Goal: Task Accomplishment & Management: Use online tool/utility

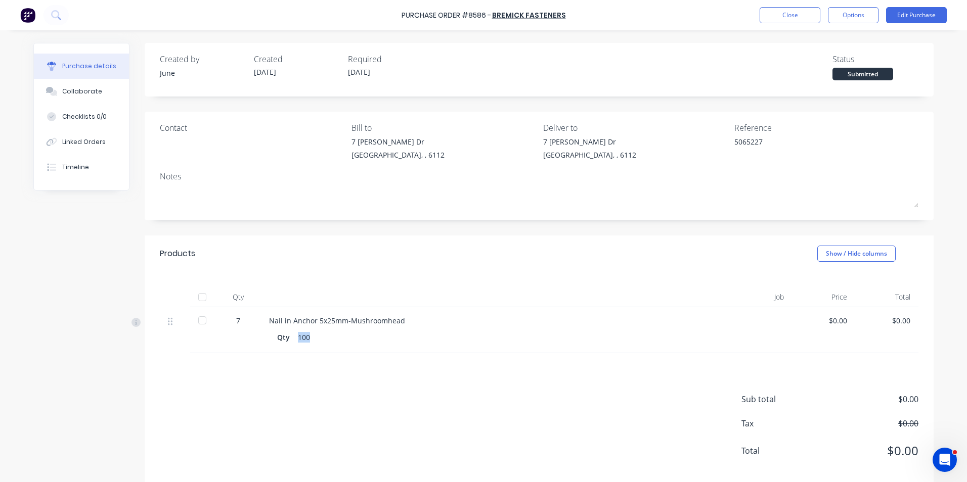
click at [461, 342] on div "Qty 100" at bounding box center [488, 337] width 423 height 15
click at [384, 422] on div "Sub total $0.00 Tax $0.00 Total $0.00" at bounding box center [539, 420] width 789 height 134
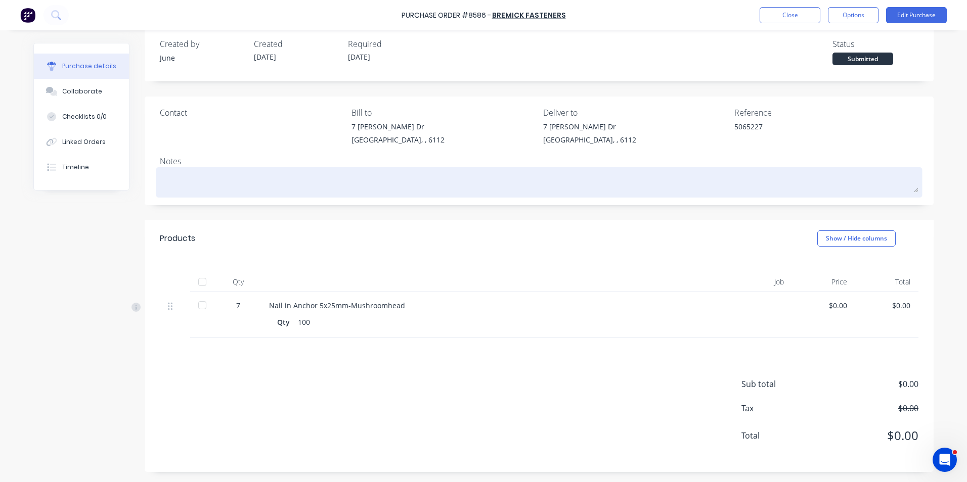
click at [497, 173] on textarea at bounding box center [539, 181] width 758 height 23
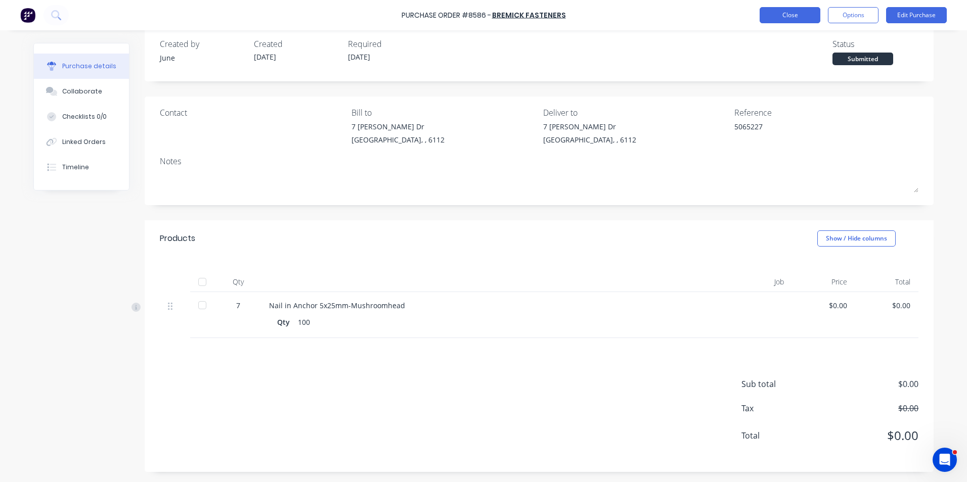
type textarea "x"
click at [806, 14] on button "Close" at bounding box center [789, 15] width 61 height 16
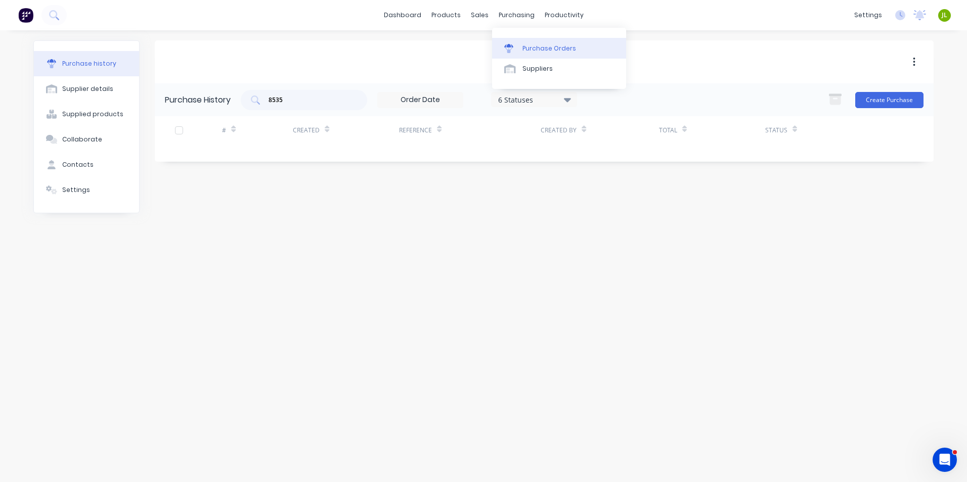
click at [526, 52] on div "Purchase Orders" at bounding box center [549, 48] width 54 height 9
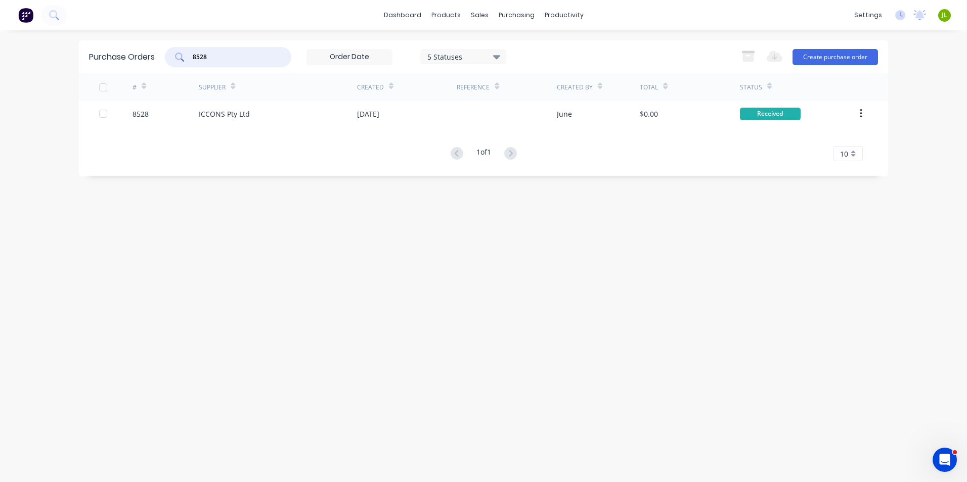
drag, startPoint x: 224, startPoint y: 53, endPoint x: 200, endPoint y: 59, distance: 24.4
click at [200, 59] on input "8528" at bounding box center [234, 57] width 84 height 10
type input "8580"
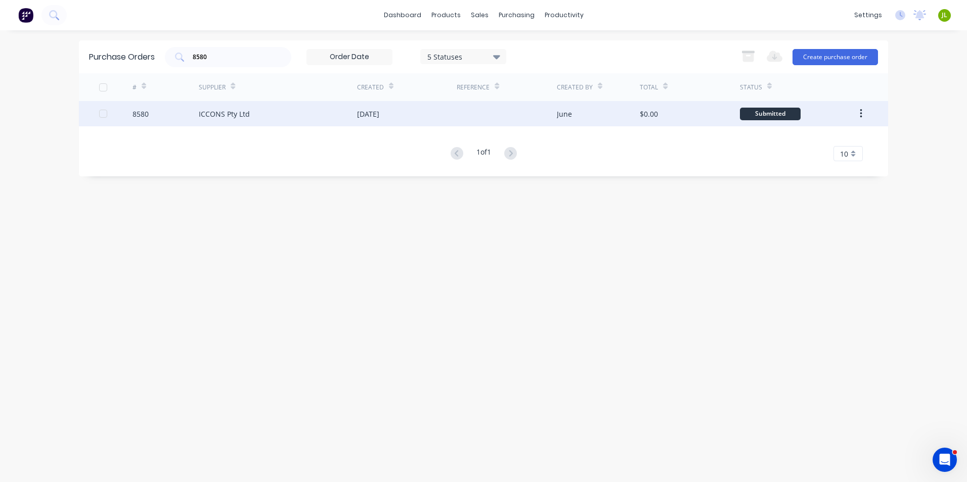
click at [482, 118] on div at bounding box center [507, 113] width 100 height 25
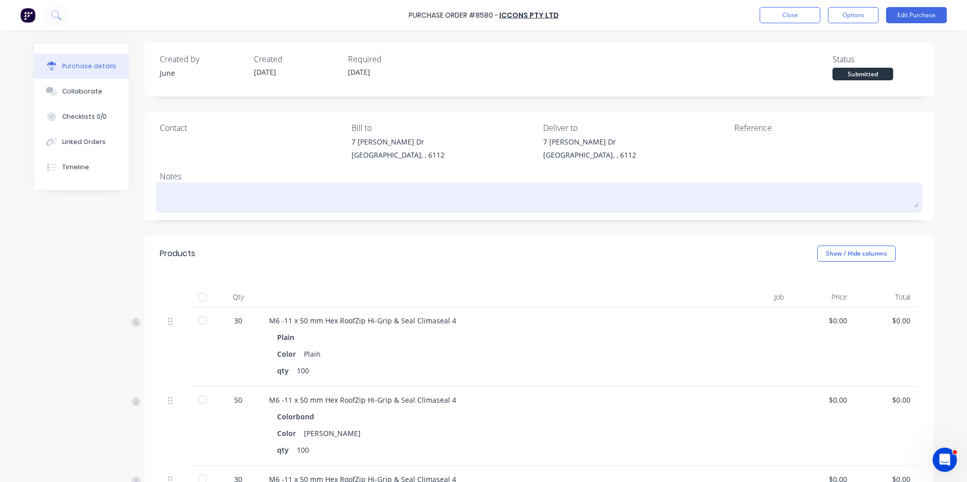
scroll to position [51, 0]
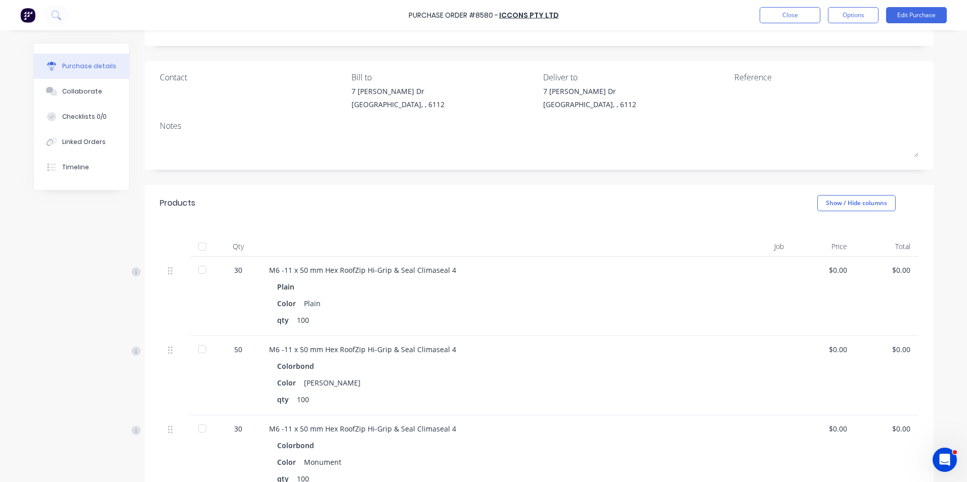
click at [207, 271] on div at bounding box center [202, 270] width 20 height 20
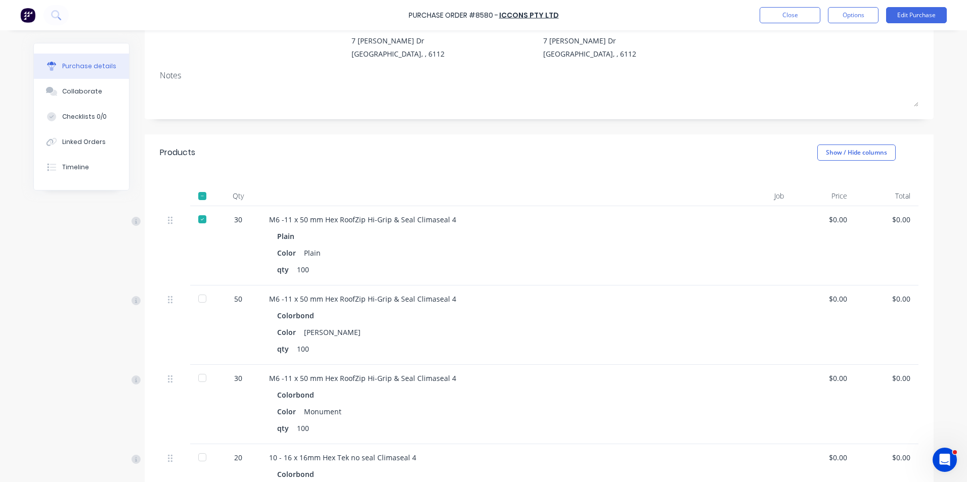
click at [196, 307] on div at bounding box center [202, 299] width 20 height 20
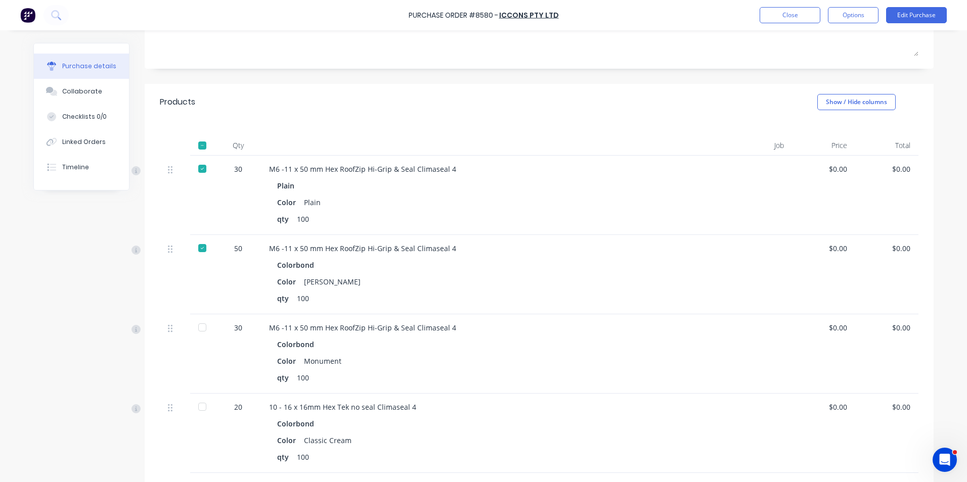
drag, startPoint x: 204, startPoint y: 332, endPoint x: 222, endPoint y: 401, distance: 71.6
click at [204, 334] on div at bounding box center [202, 328] width 20 height 20
click at [199, 403] on div at bounding box center [202, 407] width 20 height 20
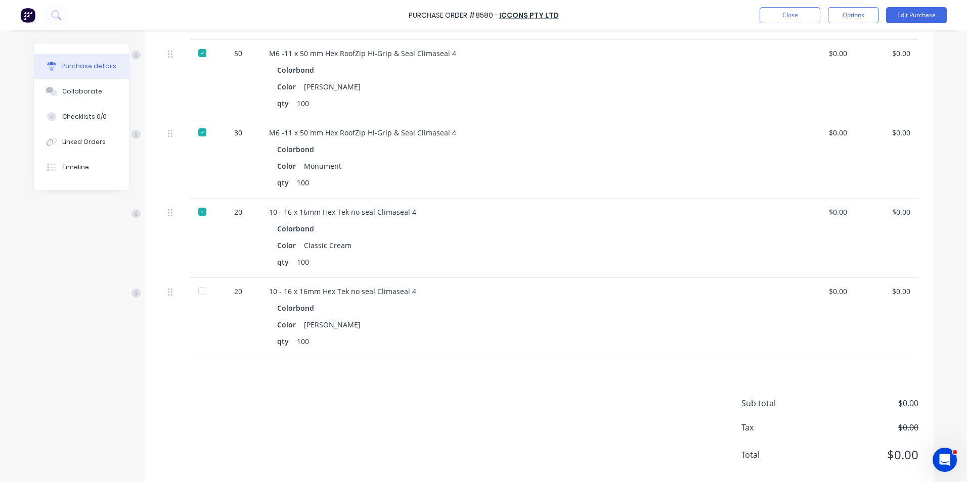
scroll to position [354, 0]
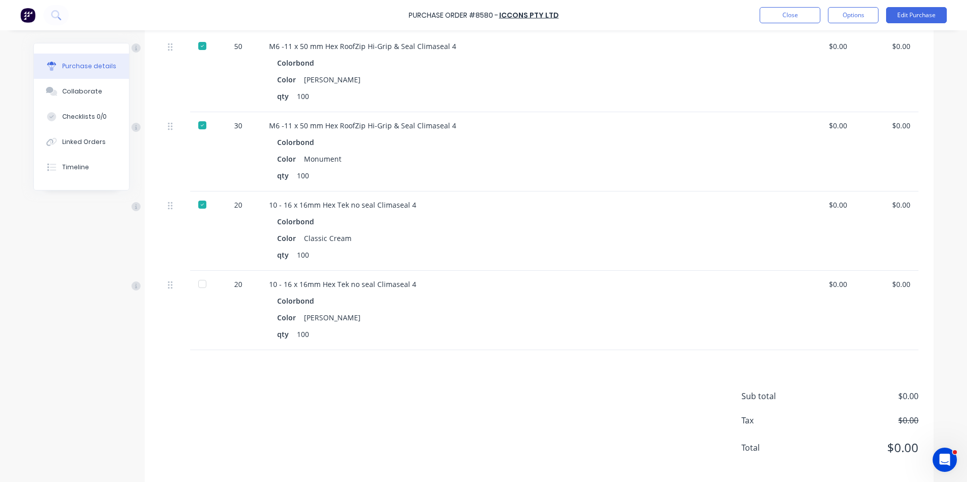
click at [193, 284] on div at bounding box center [202, 284] width 20 height 20
click at [287, 368] on div "Sub total $0.00 Tax $0.00 Total $0.00" at bounding box center [539, 417] width 789 height 134
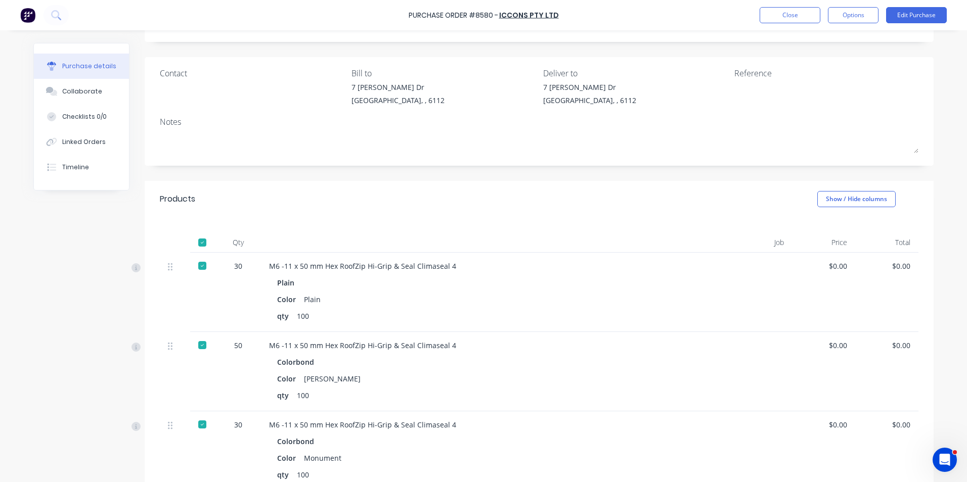
scroll to position [0, 0]
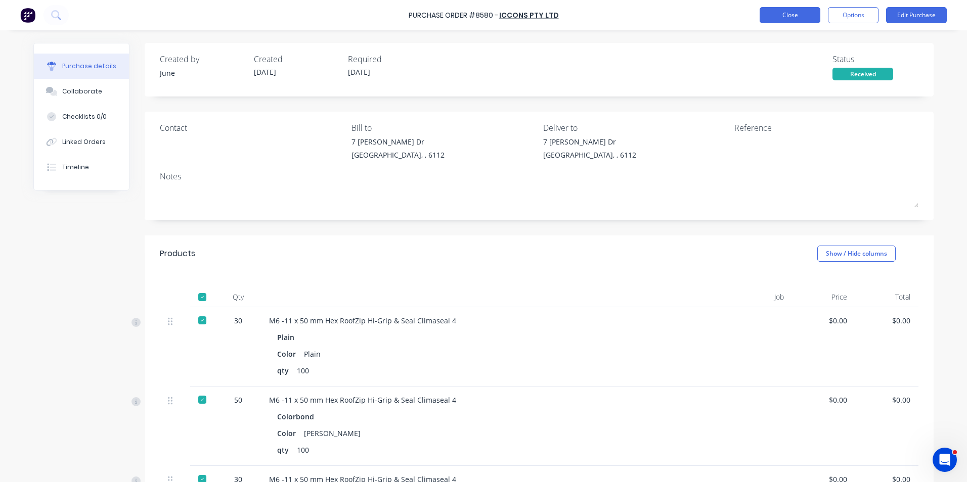
click at [787, 11] on button "Close" at bounding box center [789, 15] width 61 height 16
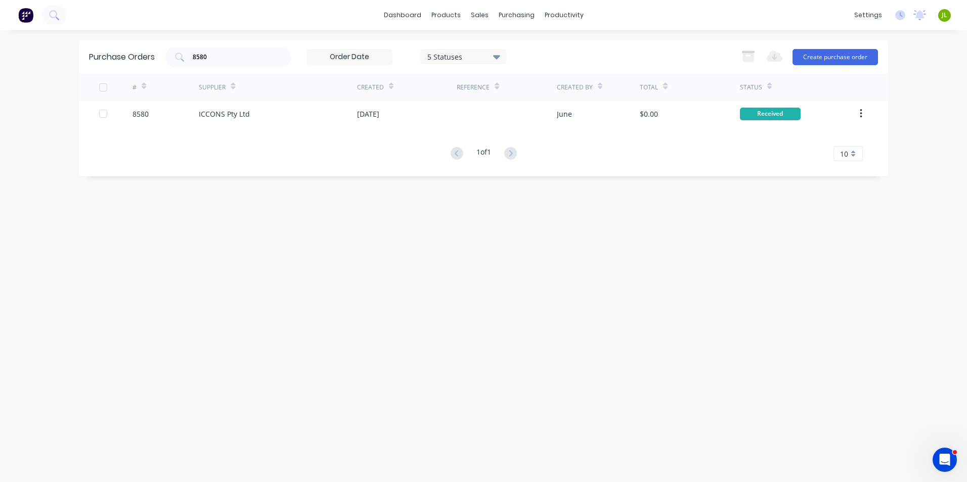
click at [721, 285] on div "Purchase Orders 8580 5 Statuses 5 Statuses Export to Excel (XLSX) Create purcha…" at bounding box center [483, 256] width 809 height 432
click at [586, 84] on div "Delivery Scheduling" at bounding box center [597, 88] width 63 height 9
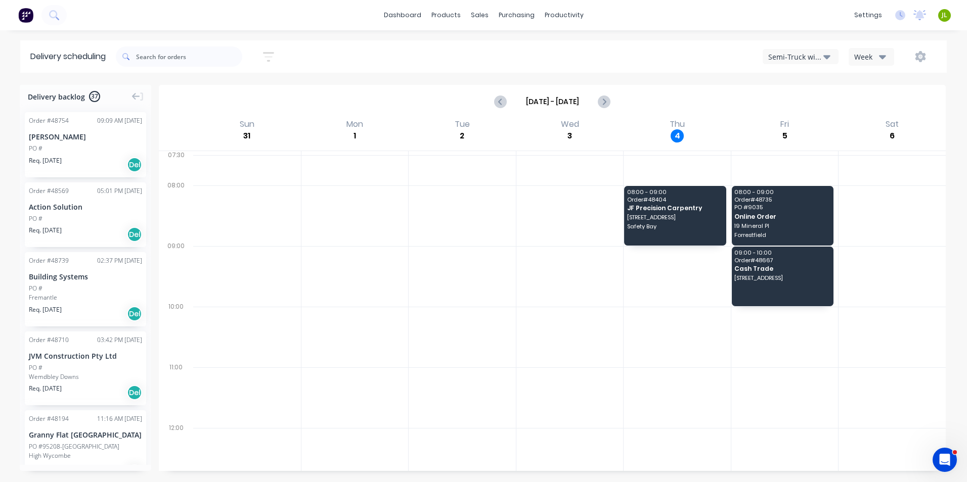
click at [790, 63] on button "Semi-Truck with Hiab" at bounding box center [800, 56] width 76 height 15
click at [790, 122] on div "Utes Delivery" at bounding box center [813, 123] width 100 height 20
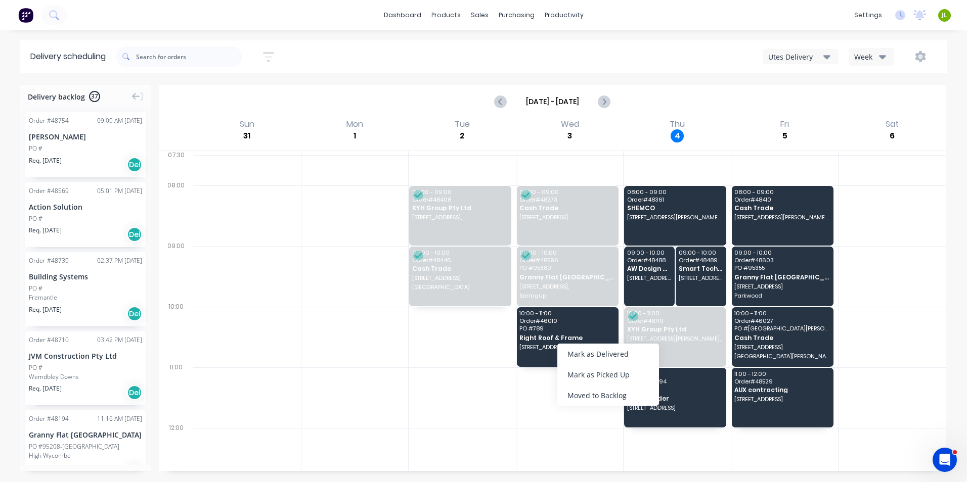
click at [585, 344] on div "Mark as Delivered" at bounding box center [608, 354] width 102 height 21
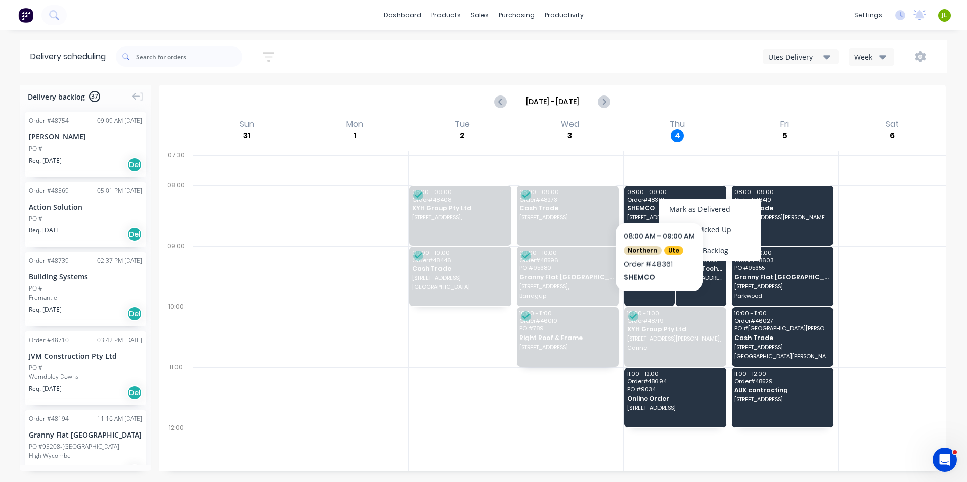
click at [664, 208] on div "Mark as Delivered" at bounding box center [710, 209] width 102 height 21
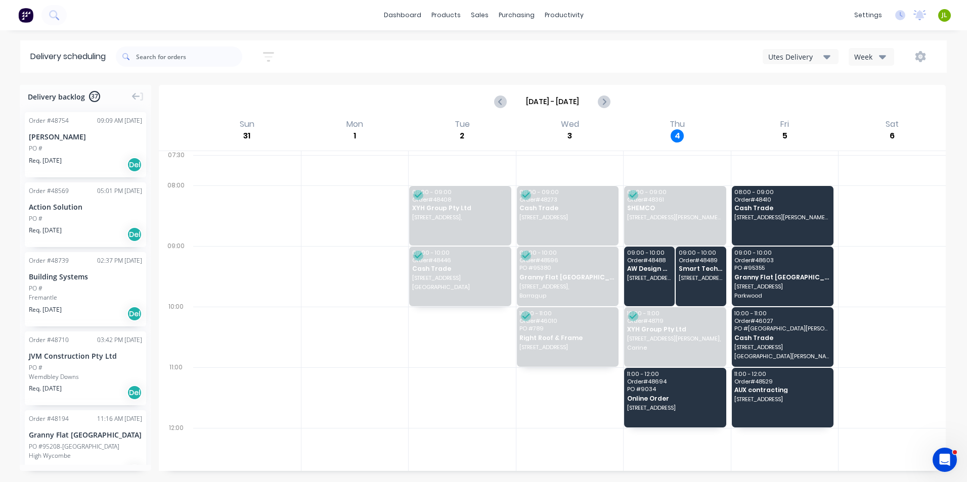
click at [887, 283] on div at bounding box center [891, 276] width 107 height 61
click at [636, 93] on div "Aug 31 - Sep 6" at bounding box center [552, 101] width 785 height 31
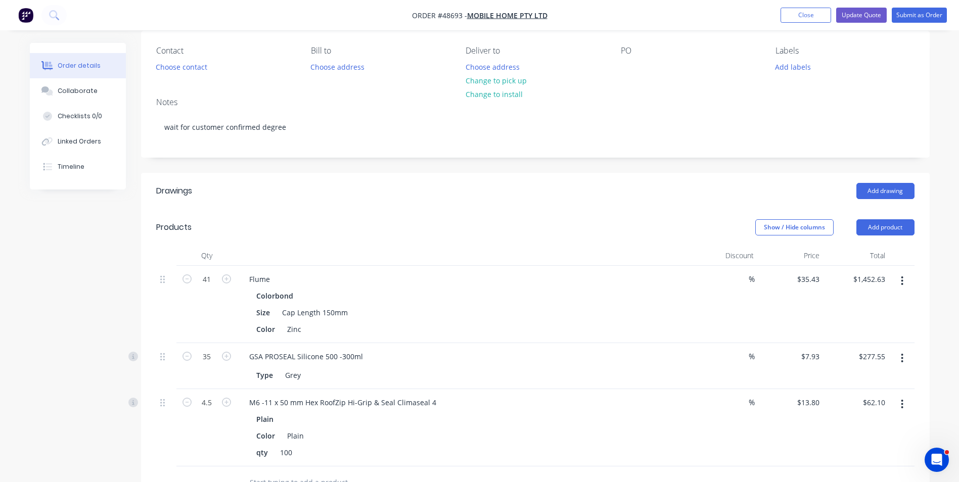
click at [577, 200] on header "Drawings Add drawing" at bounding box center [535, 191] width 789 height 36
drag, startPoint x: 0, startPoint y: 0, endPoint x: 583, endPoint y: 199, distance: 616.6
click at [577, 199] on header "Drawings Add drawing" at bounding box center [535, 191] width 789 height 36
drag, startPoint x: 583, startPoint y: 199, endPoint x: 590, endPoint y: 202, distance: 6.6
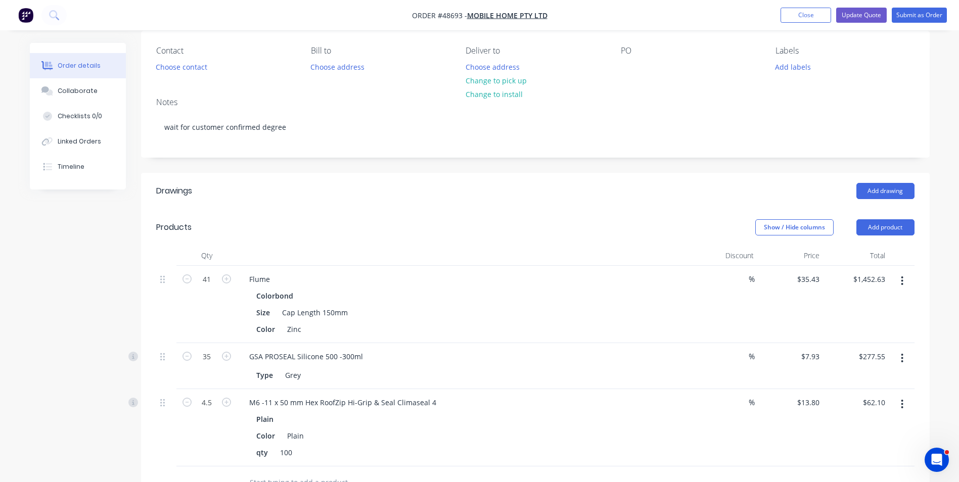
click at [585, 198] on header "Drawings Add drawing" at bounding box center [535, 191] width 789 height 36
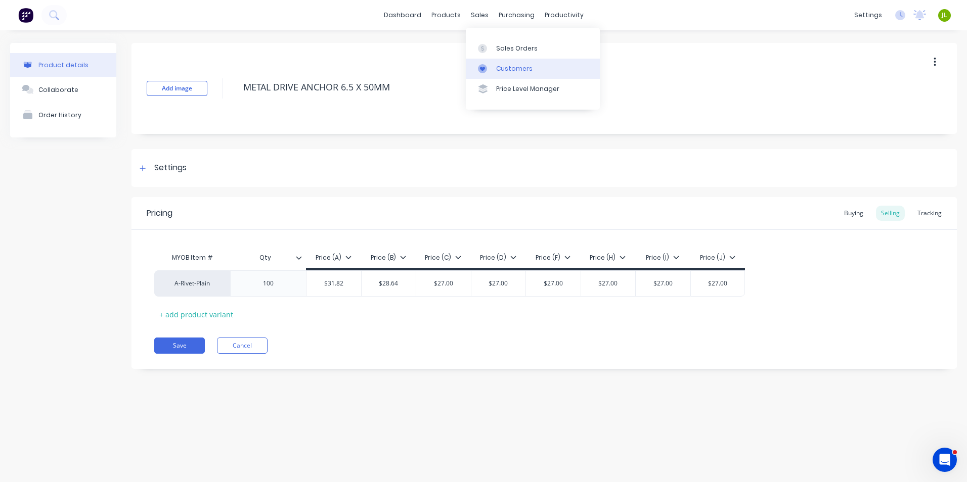
click at [551, 72] on link "Customers" at bounding box center [533, 69] width 134 height 20
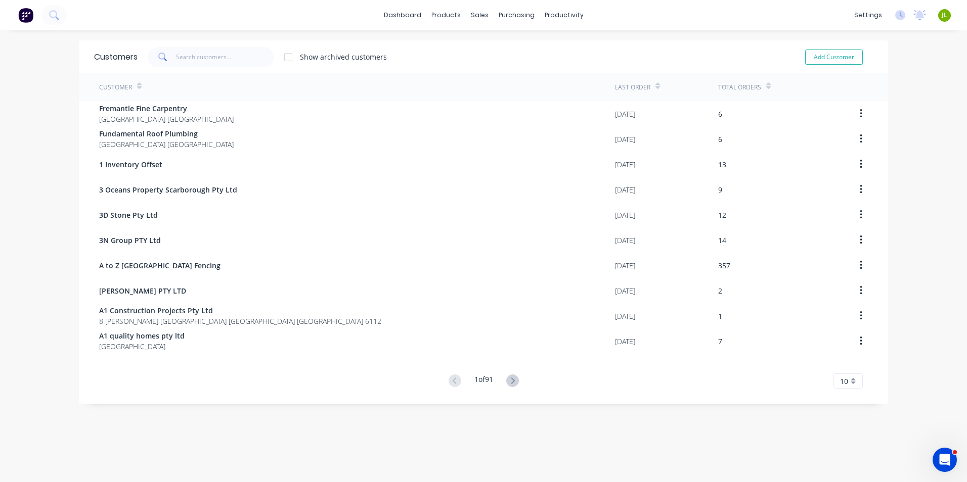
click at [699, 429] on div "Customers Show archived customers Add Customer Customer Last Order Total Orders…" at bounding box center [483, 266] width 809 height 452
click at [50, 421] on div "dashboard products sales purchasing productivity dashboard products Product Cat…" at bounding box center [483, 241] width 967 height 482
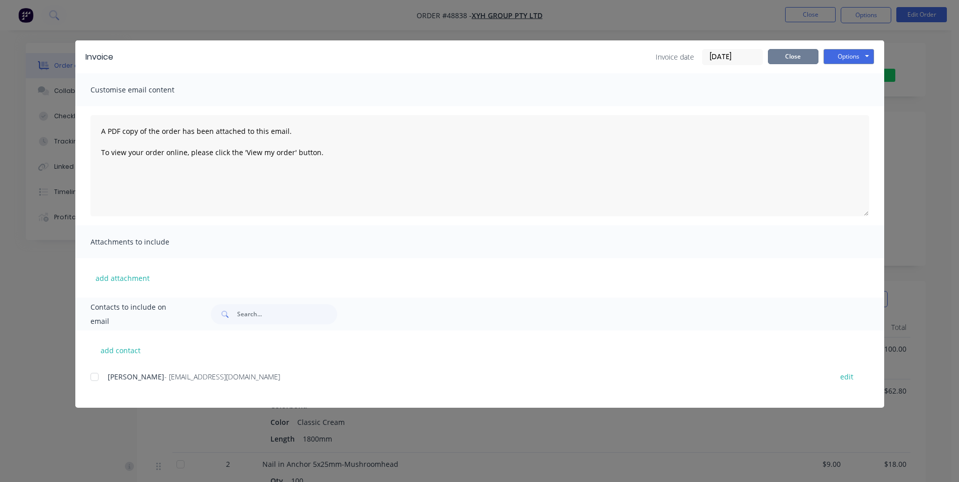
click at [769, 53] on button "Close" at bounding box center [793, 56] width 51 height 15
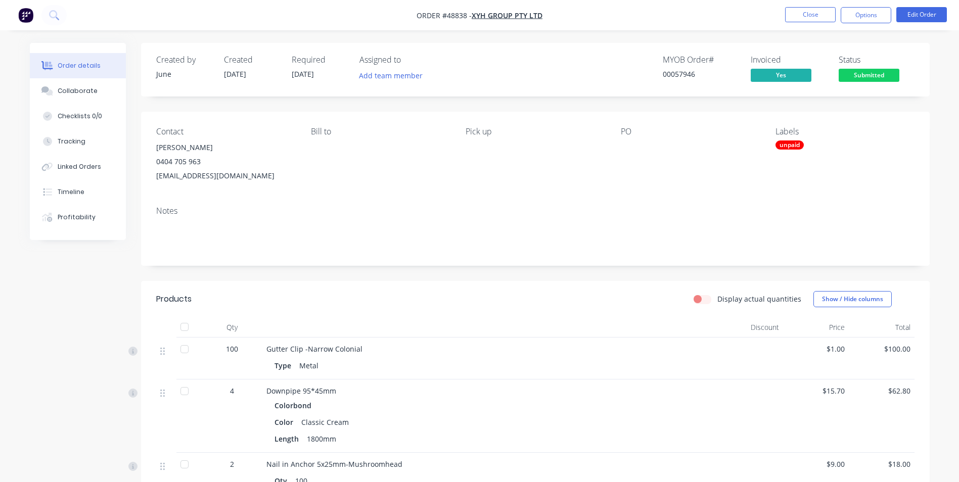
click at [610, 188] on div "Contact [PERSON_NAME] [PHONE_NUMBER] [EMAIL_ADDRESS][DOMAIN_NAME] [PERSON_NAME]…" at bounding box center [535, 155] width 789 height 86
click at [799, 14] on button "Close" at bounding box center [810, 14] width 51 height 15
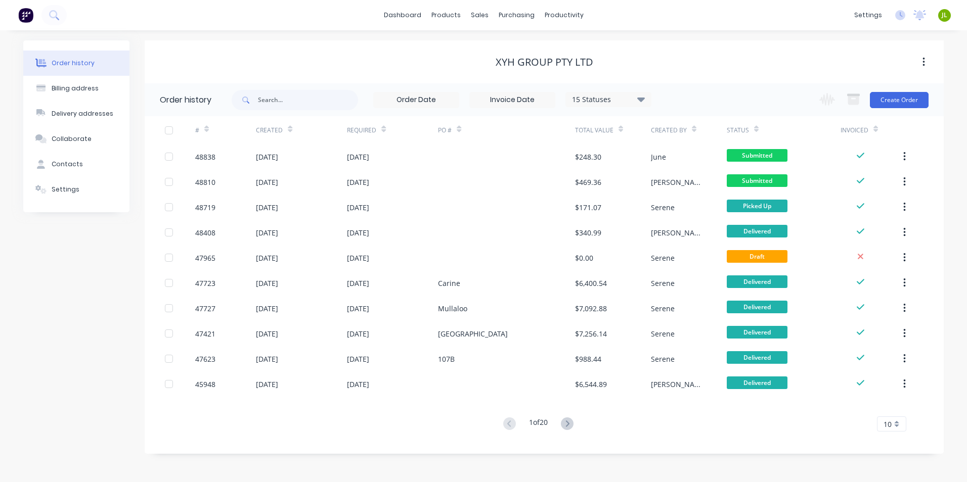
click at [649, 66] on div "XYH Group Pty Ltd" at bounding box center [544, 62] width 799 height 12
click at [482, 44] on icon at bounding box center [482, 48] width 9 height 9
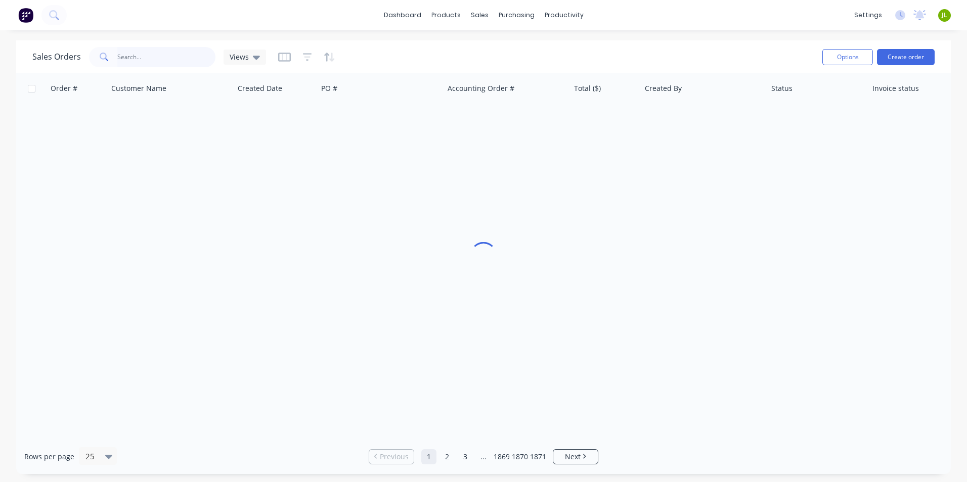
click at [211, 61] on input "text" at bounding box center [166, 57] width 99 height 20
type input "48846"
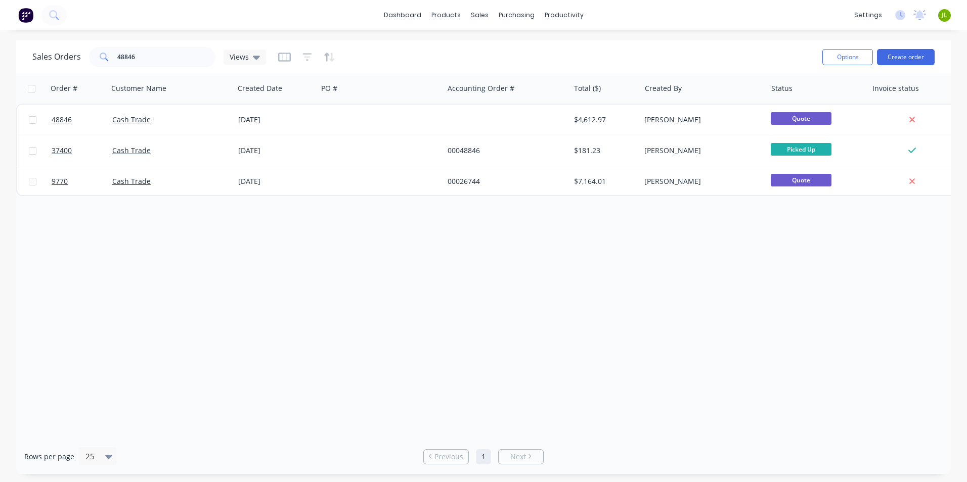
click at [797, 330] on div "Order # Customer Name Created Date PO # Accounting Order # Total ($) Created By…" at bounding box center [483, 256] width 934 height 366
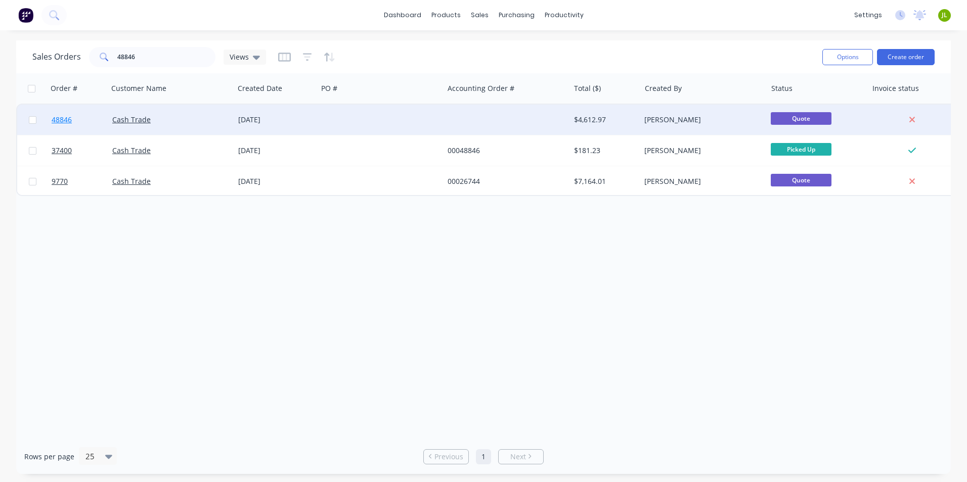
click at [74, 120] on link "48846" at bounding box center [82, 120] width 61 height 30
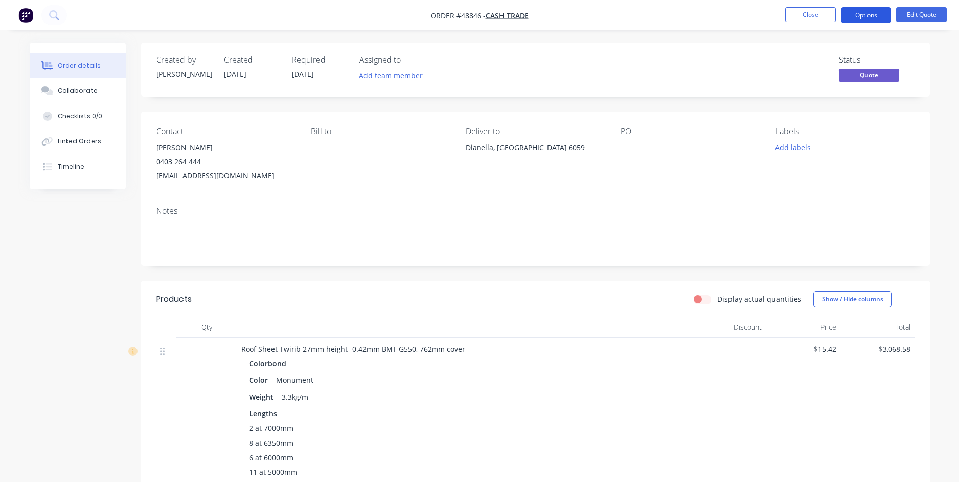
click at [867, 19] on button "Options" at bounding box center [866, 15] width 51 height 16
click at [572, 44] on div "Created by [PERSON_NAME] Created [DATE] Required [DATE] Assigned to Add team me…" at bounding box center [535, 70] width 789 height 54
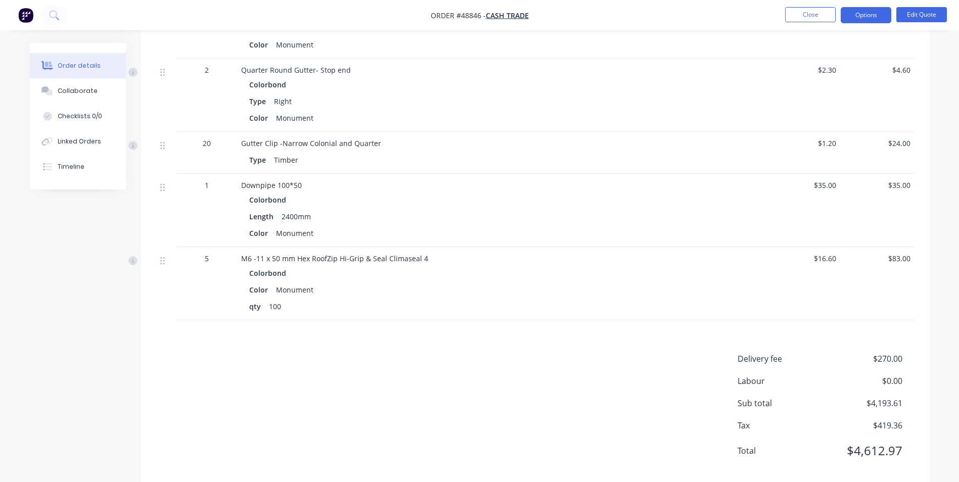
scroll to position [827, 0]
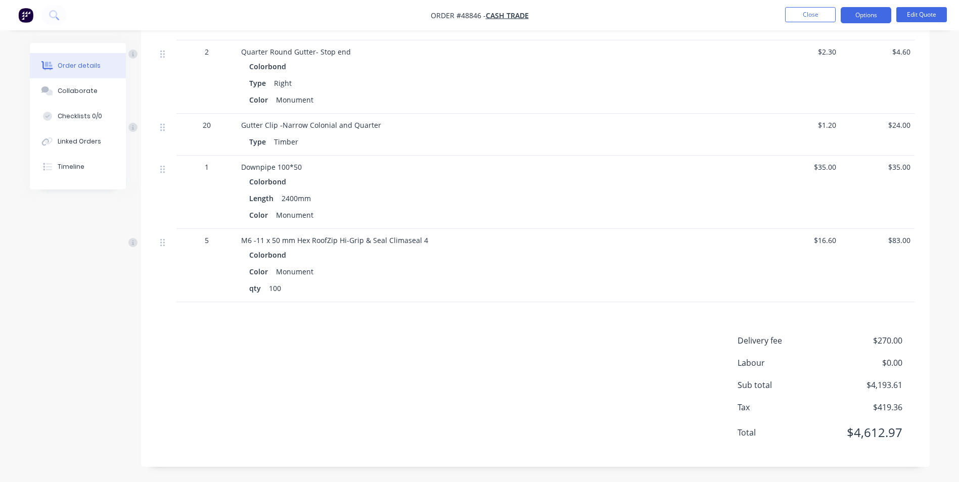
drag, startPoint x: 856, startPoint y: 437, endPoint x: 904, endPoint y: 434, distance: 48.1
click at [904, 434] on div "Total $4,612.97" at bounding box center [826, 433] width 177 height 18
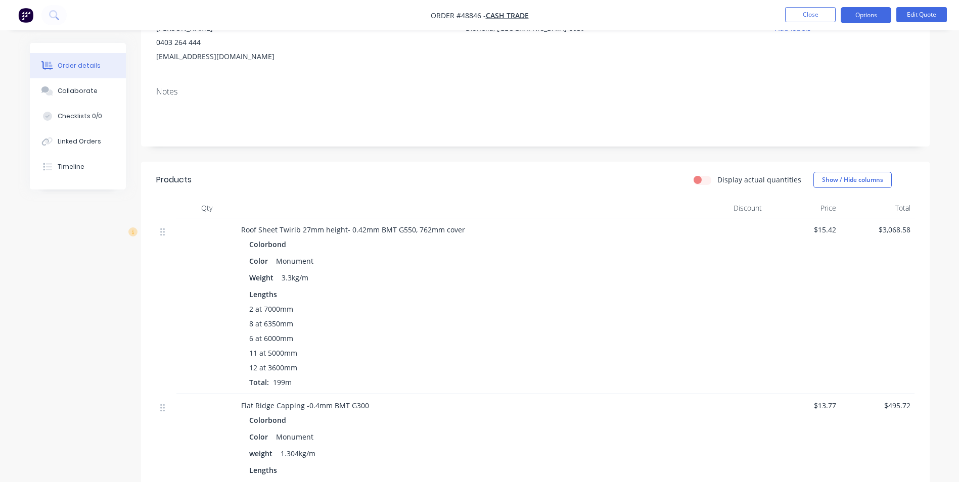
scroll to position [0, 0]
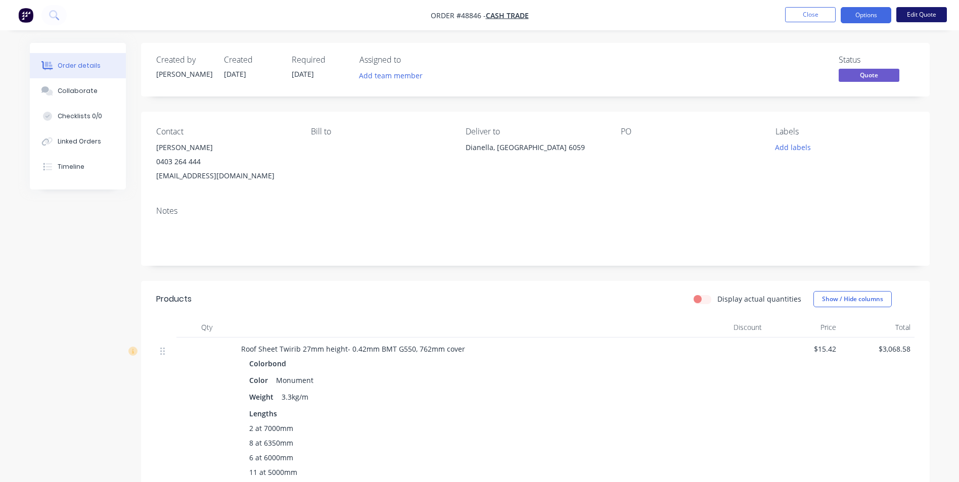
click at [920, 14] on button "Edit Quote" at bounding box center [921, 14] width 51 height 15
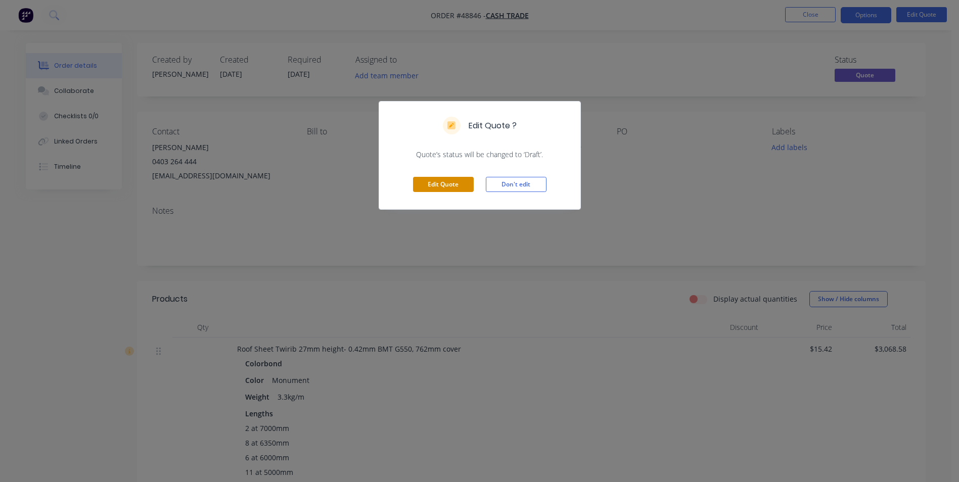
click at [423, 179] on button "Edit Quote" at bounding box center [443, 184] width 61 height 15
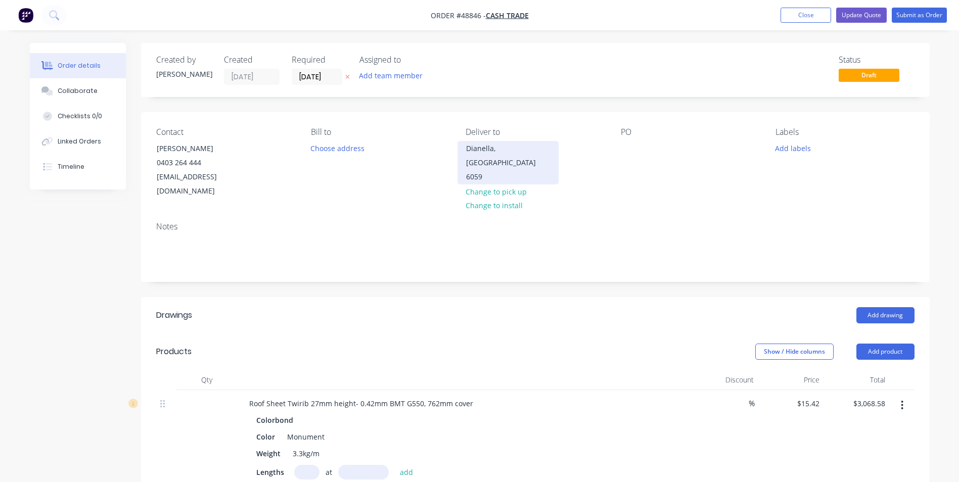
click at [500, 154] on div "Dianella, [GEOGRAPHIC_DATA] 6059" at bounding box center [508, 163] width 84 height 42
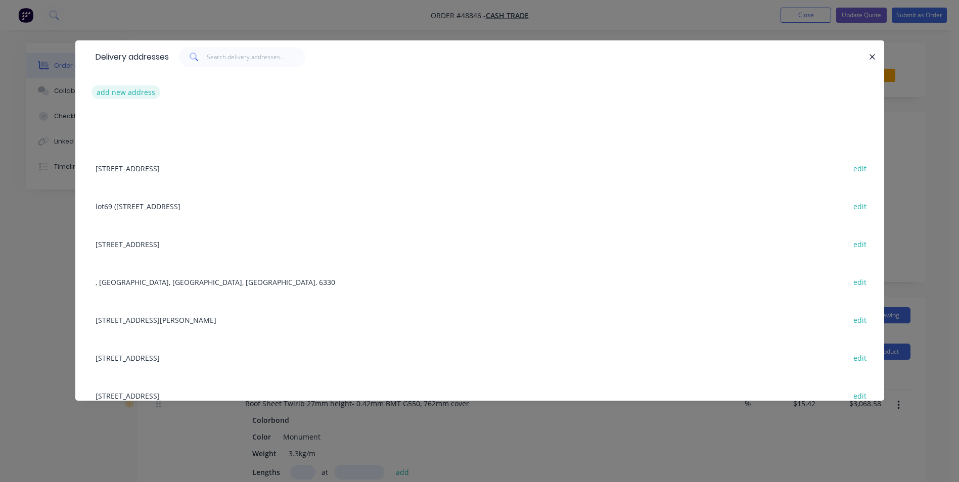
click at [125, 97] on button "add new address" at bounding box center [126, 92] width 69 height 14
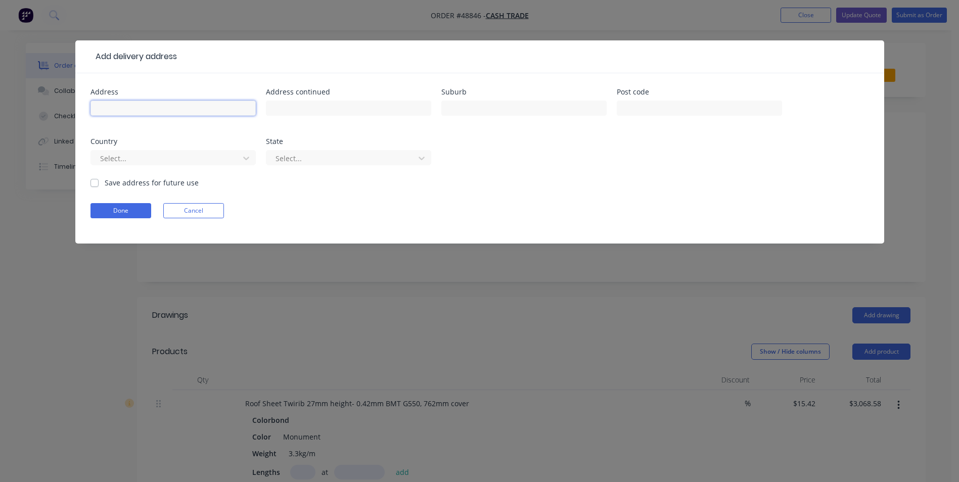
click at [114, 106] on input "text" at bounding box center [173, 108] width 165 height 15
paste input "[STREET_ADDRESS]"
type input "[STREET_ADDRESS]"
click at [108, 213] on button "Done" at bounding box center [121, 210] width 61 height 15
